Goal: Find specific page/section: Find specific page/section

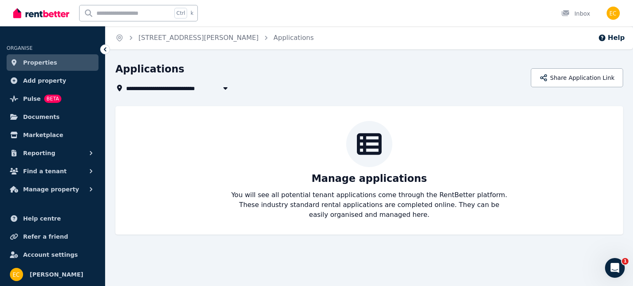
click at [49, 60] on span "Properties" at bounding box center [40, 63] width 34 height 10
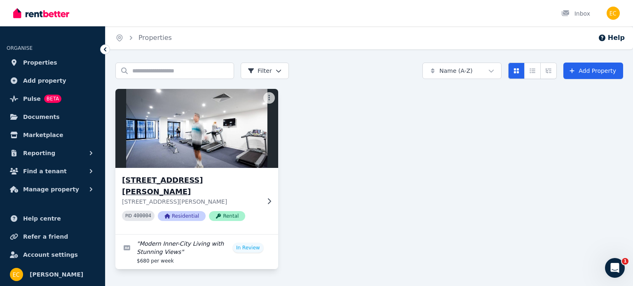
click at [245, 198] on p "[STREET_ADDRESS][PERSON_NAME]" at bounding box center [191, 202] width 138 height 8
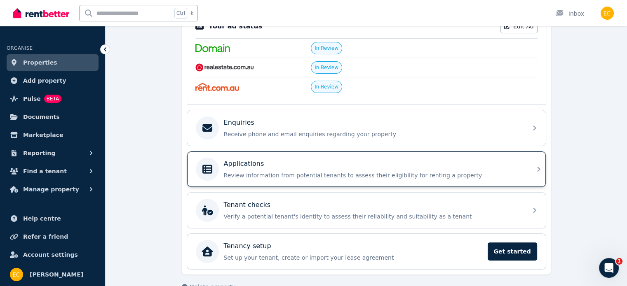
scroll to position [233, 0]
